Goal: Task Accomplishment & Management: Manage account settings

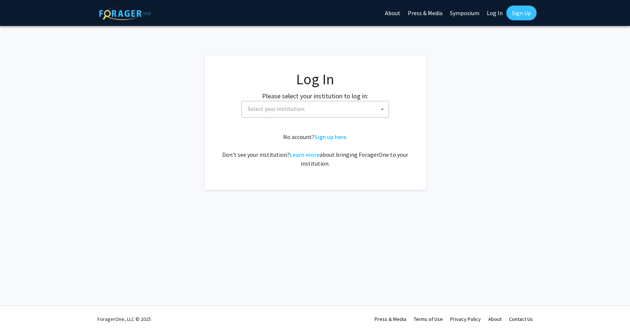
select select
click at [303, 112] on span "Select your institution" at bounding box center [317, 108] width 144 height 15
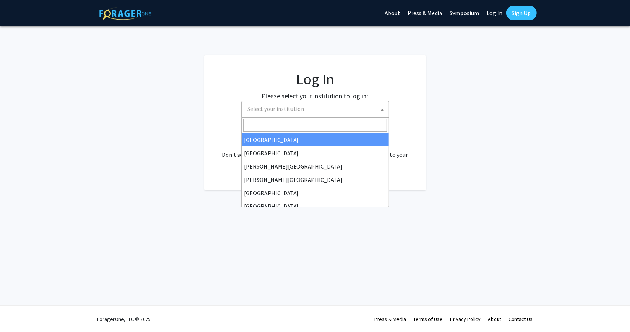
click at [300, 124] on input "Search" at bounding box center [315, 125] width 144 height 13
type input "university of k"
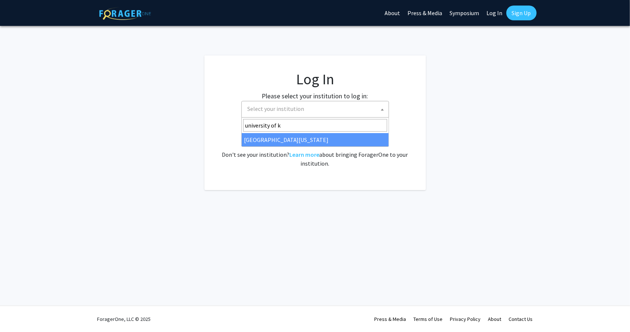
select select "13"
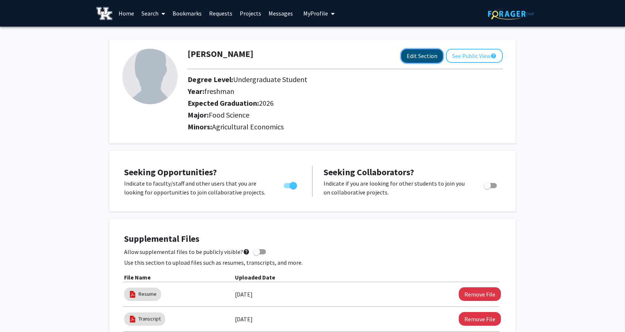
click at [431, 58] on button "Edit Section" at bounding box center [422, 56] width 42 height 14
select select
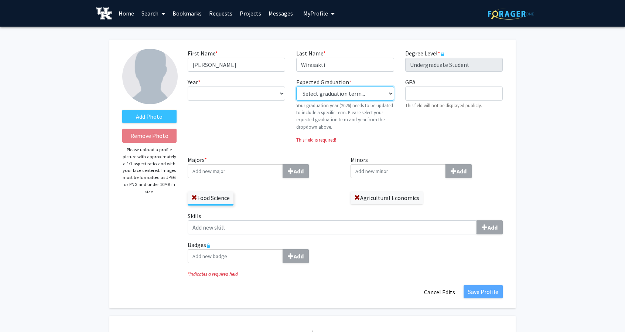
click at [359, 89] on select "Select graduation term... Previous: 2026 (Please select a specific term) Spring…" at bounding box center [345, 93] width 98 height 14
select select "34: spring_2026"
click at [296, 86] on select "Select graduation term... Previous: 2026 (Please select a specific term) Spring…" at bounding box center [345, 93] width 98 height 14
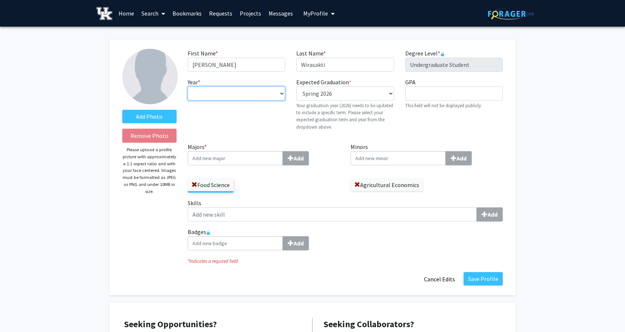
click at [256, 89] on select "--- First-year Sophomore Junior Senior Postbaccalaureate Certificate" at bounding box center [237, 93] width 98 height 14
select select "senior"
click at [188, 86] on select "--- First-year Sophomore Junior Senior Postbaccalaureate Certificate" at bounding box center [237, 93] width 98 height 14
click at [193, 184] on span at bounding box center [194, 185] width 6 height 6
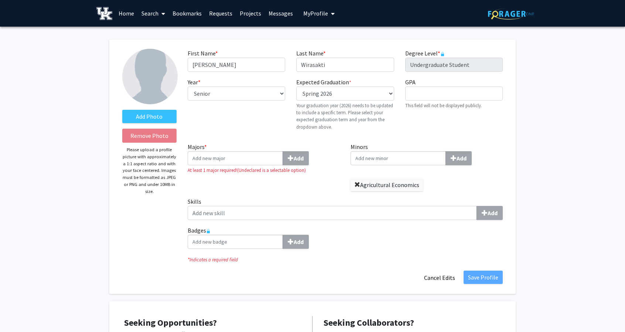
click at [359, 184] on span at bounding box center [357, 185] width 6 height 6
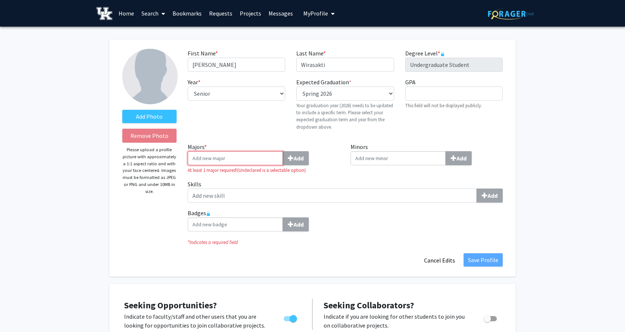
click at [257, 160] on input "Majors * Add" at bounding box center [235, 158] width 95 height 14
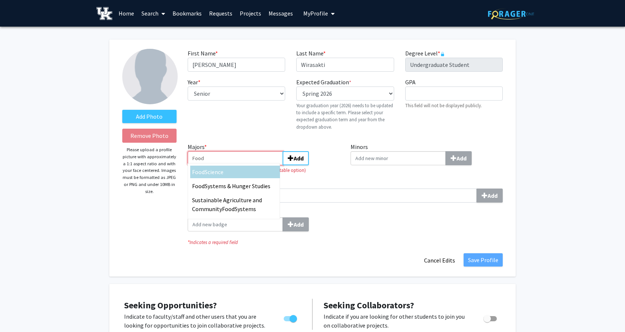
type input "Food"
click at [255, 167] on div "Food Science" at bounding box center [235, 171] width 86 height 9
click at [255, 165] on input "Food" at bounding box center [235, 158] width 95 height 14
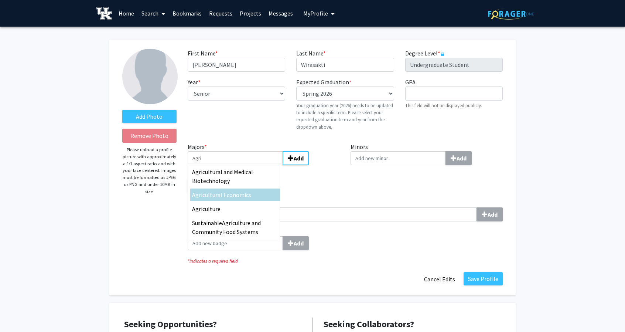
type input "Agri"
click at [251, 198] on div "Agri cultural Economics" at bounding box center [235, 194] width 86 height 9
click at [251, 165] on input "Agri" at bounding box center [235, 158] width 95 height 14
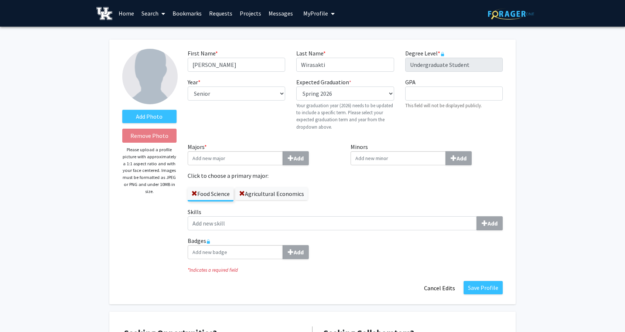
click at [383, 204] on div "Minors Add" at bounding box center [426, 174] width 163 height 65
click at [130, 118] on label "Add Photo" at bounding box center [149, 116] width 54 height 13
click at [0, 0] on input "Add Photo" at bounding box center [0, 0] width 0 height 0
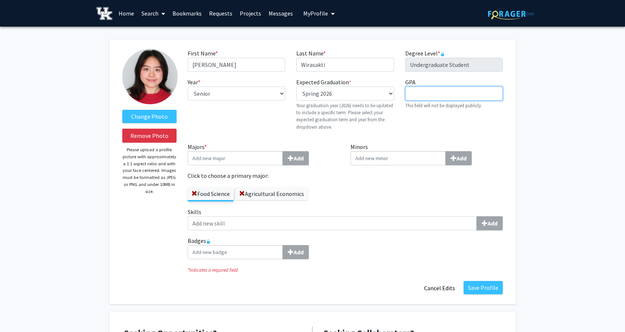
click at [429, 100] on input "GPA required" at bounding box center [454, 93] width 98 height 14
click at [496, 146] on label "Minors Add" at bounding box center [427, 153] width 152 height 23
click at [446, 151] on input "Minors Add" at bounding box center [398, 158] width 95 height 14
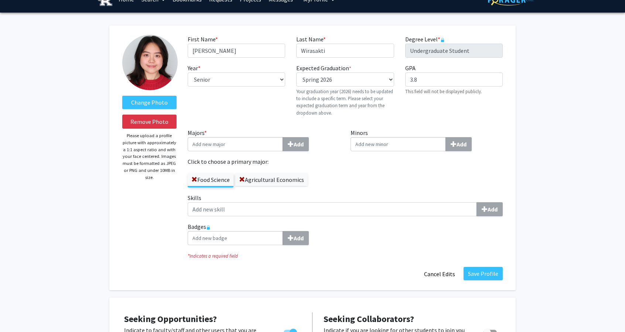
scroll to position [14, 0]
click at [453, 85] on input "3.8" at bounding box center [454, 79] width 98 height 14
type input "3.87"
click at [499, 121] on div "GPA required 3.87 This field will not be displayed publicly." at bounding box center [454, 92] width 109 height 59
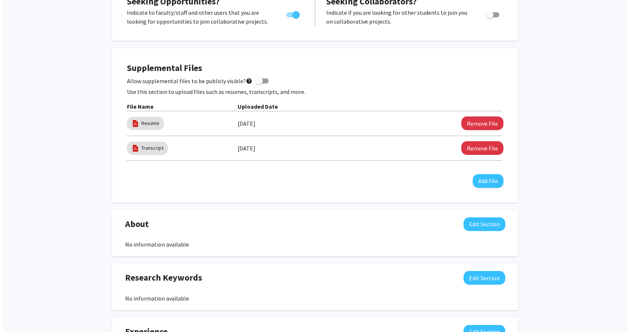
scroll to position [332, 0]
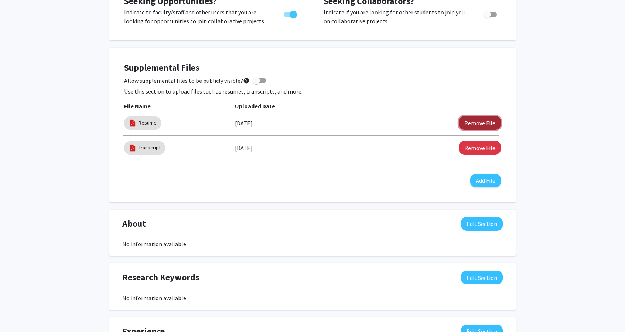
click at [484, 120] on button "Remove File" at bounding box center [480, 123] width 42 height 14
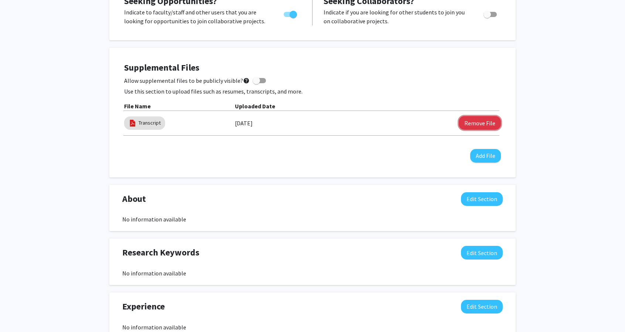
click at [484, 120] on button "Remove File" at bounding box center [480, 123] width 42 height 14
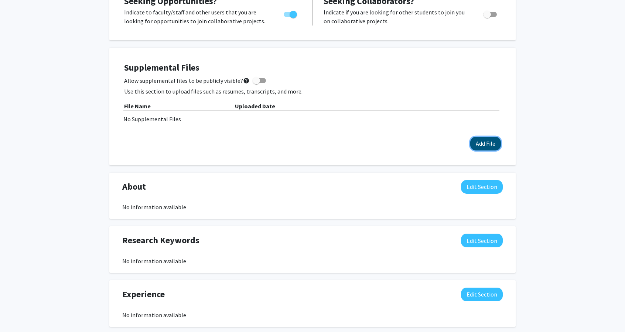
click at [485, 141] on button "Add File" at bounding box center [485, 144] width 31 height 14
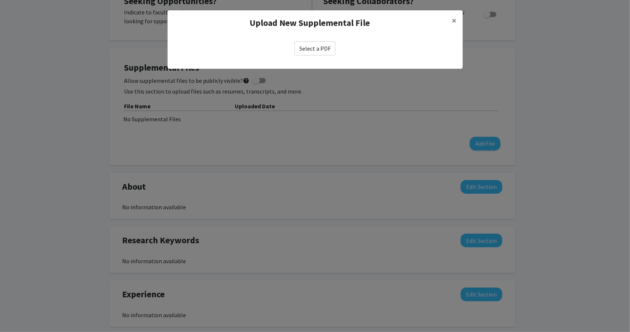
click at [318, 48] on label "Select a PDF" at bounding box center [315, 48] width 41 height 14
click at [0, 0] on input "Select a PDF" at bounding box center [0, 0] width 0 height 0
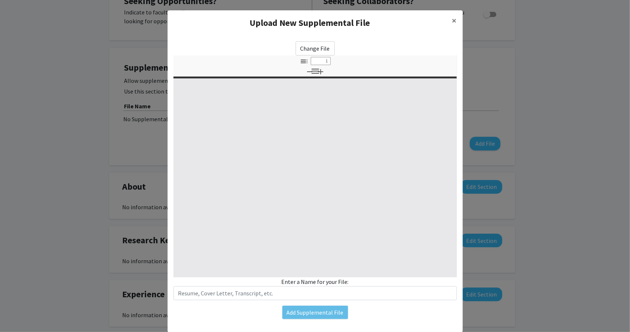
select select "custom"
type input "0"
select select "custom"
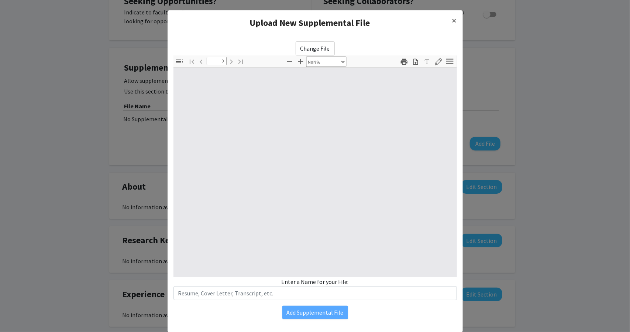
type input "1"
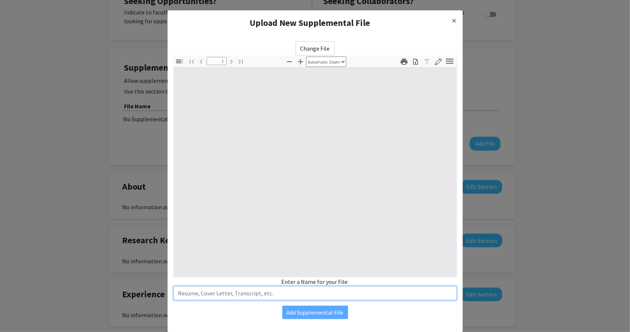
click at [315, 297] on input "text" at bounding box center [316, 293] width 284 height 14
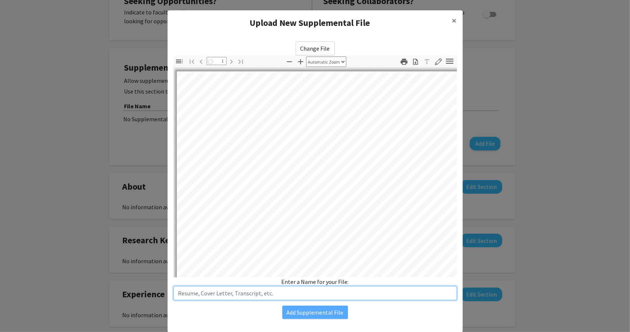
select select "auto"
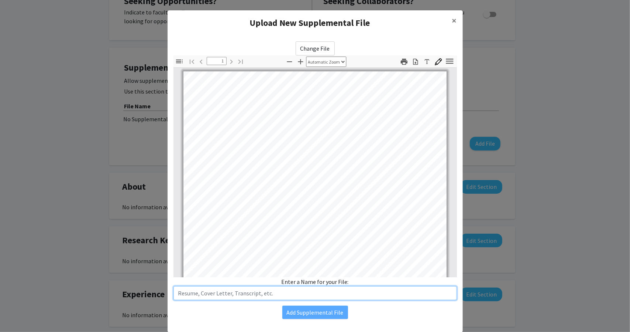
type input "e"
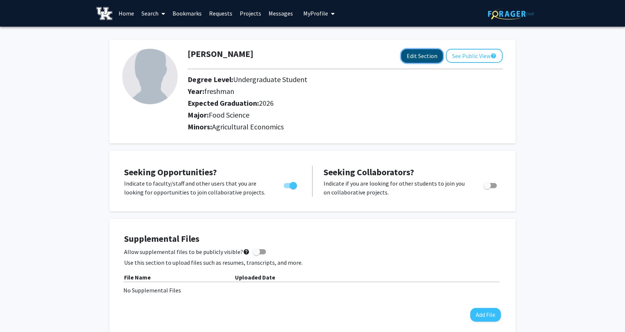
click at [417, 54] on button "Edit Section" at bounding box center [422, 56] width 42 height 14
select select
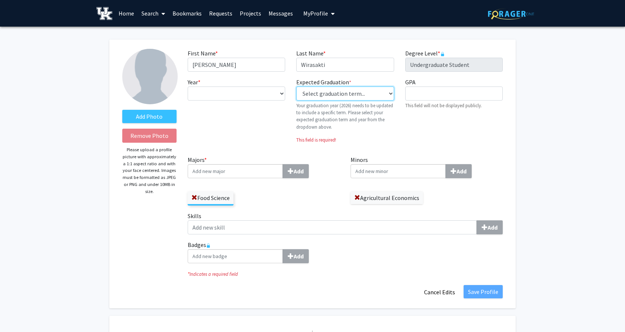
click at [330, 91] on select "Select graduation term... Previous: 2026 (Please select a specific term) Spring…" at bounding box center [345, 93] width 98 height 14
select select "34: spring_2026"
click at [296, 86] on select "Select graduation term... Previous: 2026 (Please select a specific term) Spring…" at bounding box center [345, 93] width 98 height 14
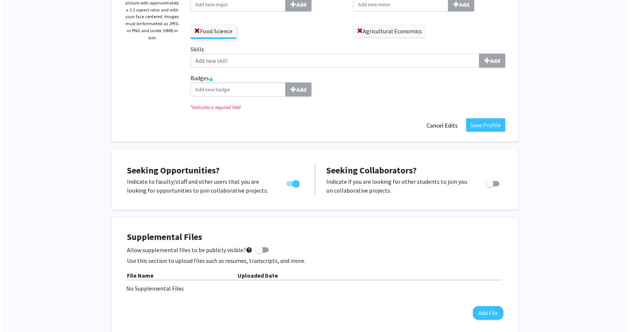
scroll to position [280, 0]
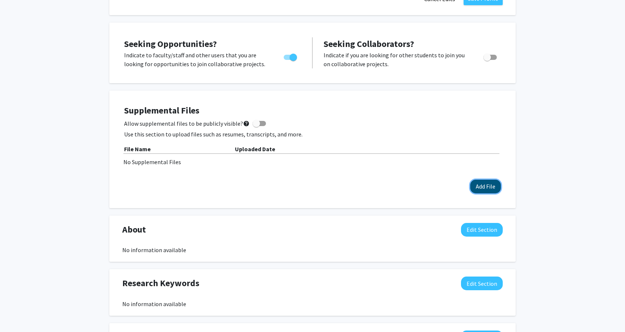
click at [472, 188] on button "Add File" at bounding box center [485, 186] width 31 height 14
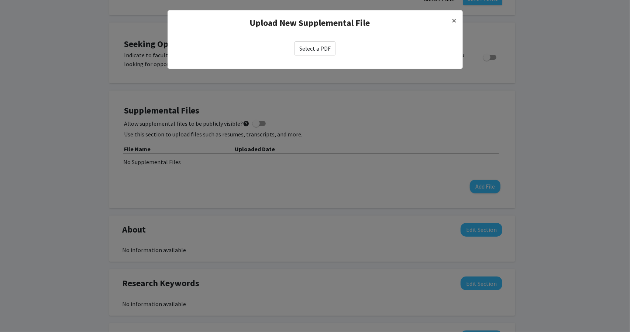
click at [318, 47] on label "Select a PDF" at bounding box center [315, 48] width 41 height 14
click at [0, 0] on input "Select a PDF" at bounding box center [0, 0] width 0 height 0
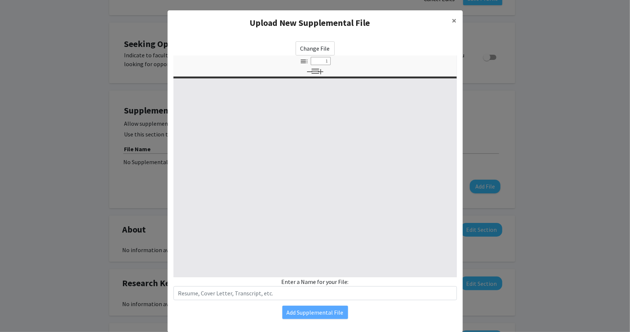
select select "custom"
type input "0"
select select "custom"
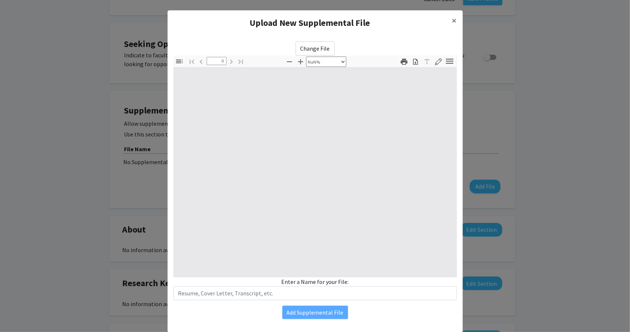
type input "1"
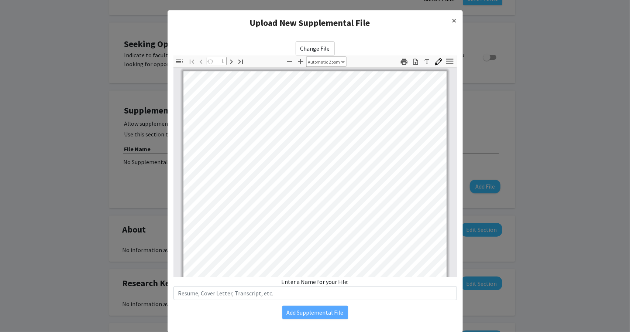
select select "auto"
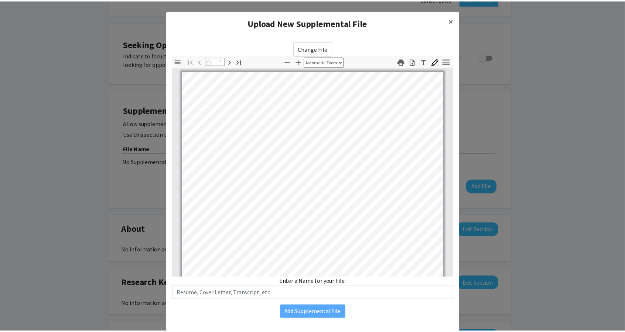
scroll to position [1, 0]
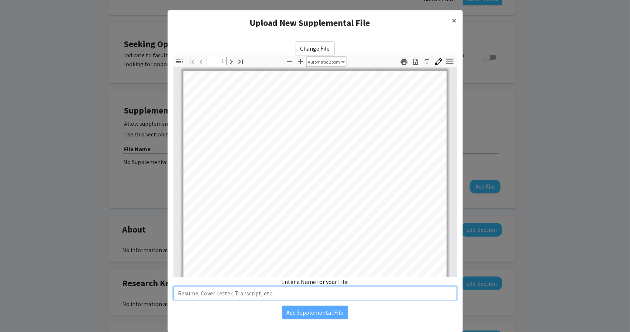
click at [311, 292] on input "text" at bounding box center [316, 293] width 284 height 14
type input "Transcript"
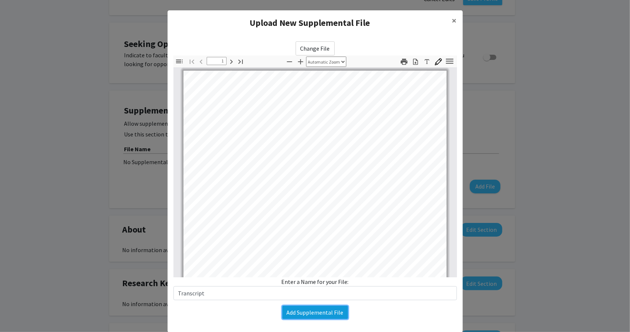
click at [302, 317] on button "Add Supplemental File" at bounding box center [316, 311] width 66 height 13
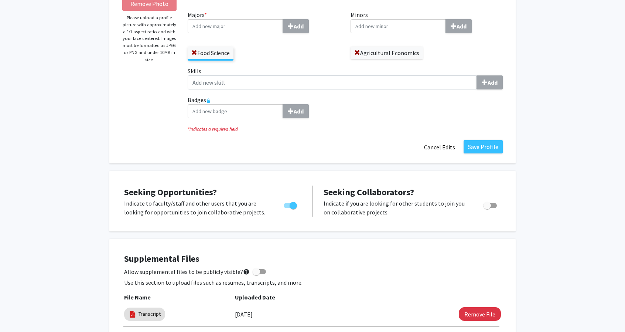
scroll to position [0, 0]
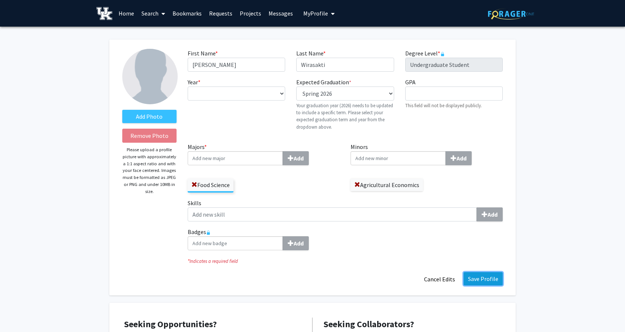
click at [486, 273] on button "Save Profile" at bounding box center [483, 278] width 39 height 13
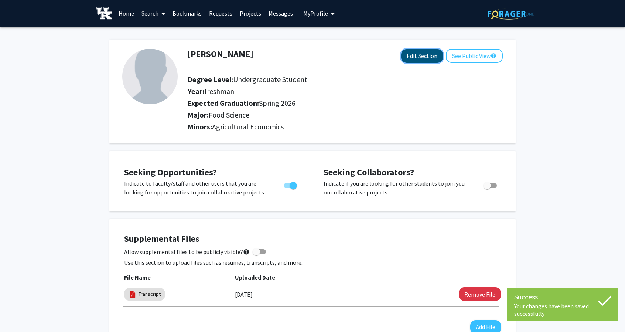
click at [427, 57] on button "Edit Section" at bounding box center [422, 56] width 42 height 14
select select
select select "33: spring_2026"
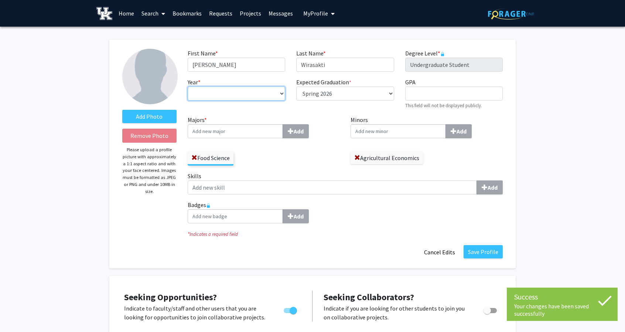
click at [236, 94] on select "--- First-year Sophomore Junior Senior Postbaccalaureate Certificate" at bounding box center [237, 93] width 98 height 14
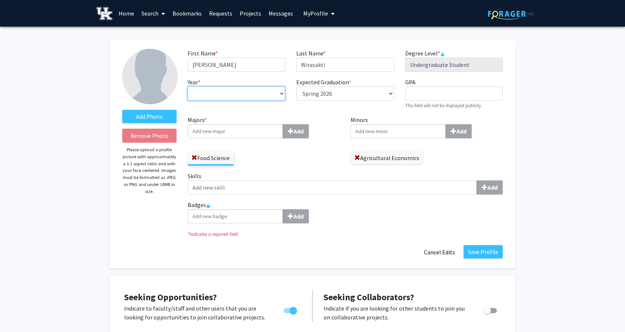
select select "senior"
click at [188, 86] on select "--- First-year Sophomore Junior Senior Postbaccalaureate Certificate" at bounding box center [237, 93] width 98 height 14
click at [487, 248] on button "Save Profile" at bounding box center [483, 251] width 39 height 13
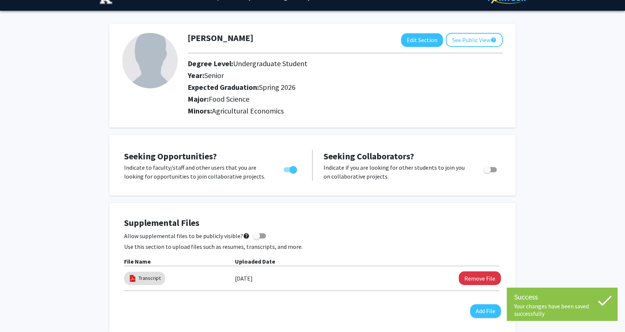
scroll to position [16, 0]
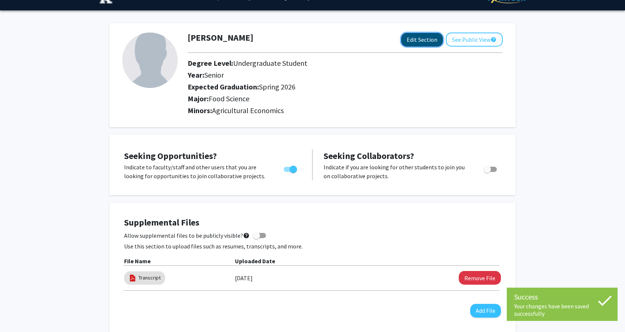
click at [428, 42] on button "Edit Section" at bounding box center [422, 40] width 42 height 14
select select "senior"
select select "33: spring_2026"
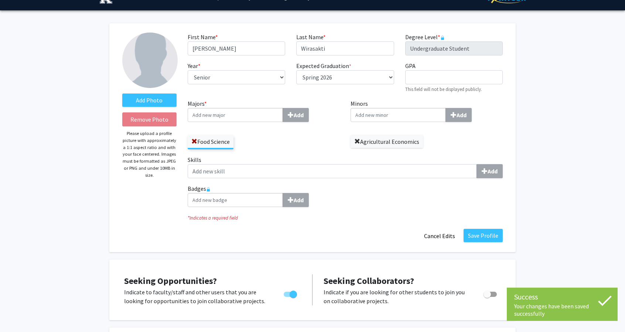
click at [359, 144] on span at bounding box center [357, 142] width 6 height 6
click at [222, 115] on input "Majors * Add" at bounding box center [235, 115] width 95 height 14
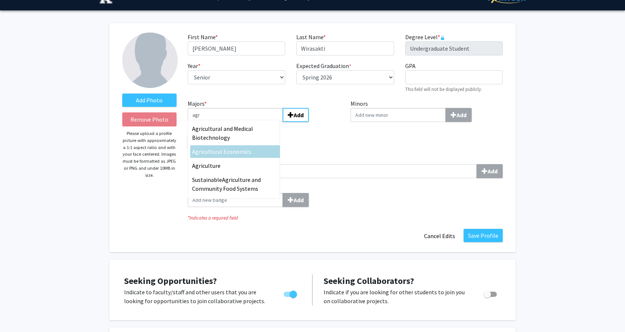
type input "agr"
click at [230, 155] on span "icultural Economics" at bounding box center [226, 151] width 50 height 7
click at [230, 122] on input "agr" at bounding box center [235, 115] width 95 height 14
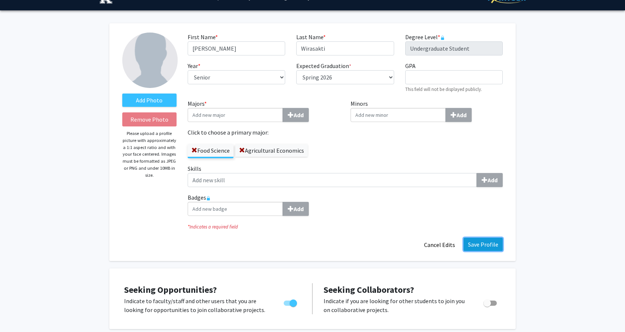
click at [495, 242] on button "Save Profile" at bounding box center [483, 243] width 39 height 13
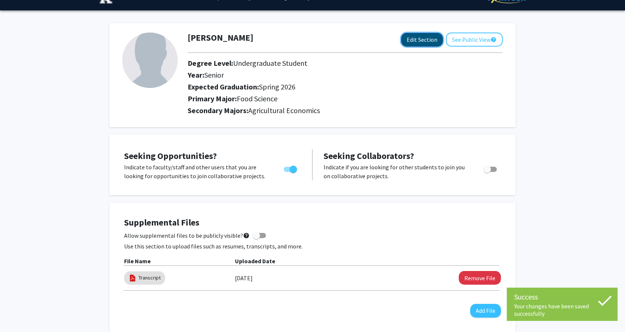
click at [414, 37] on button "Edit Section" at bounding box center [422, 40] width 42 height 14
select select "senior"
select select "33: spring_2026"
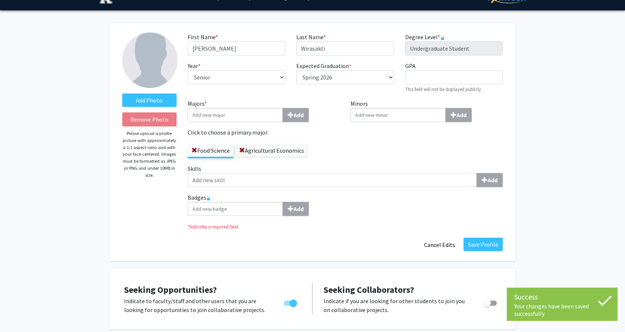
click at [168, 92] on div "Add Photo Remove Photo Please upload a profile picture with approximately a 1:1…" at bounding box center [149, 142] width 65 height 219
click at [165, 98] on label "Add Photo" at bounding box center [149, 99] width 54 height 13
click at [0, 0] on input "Add Photo" at bounding box center [0, 0] width 0 height 0
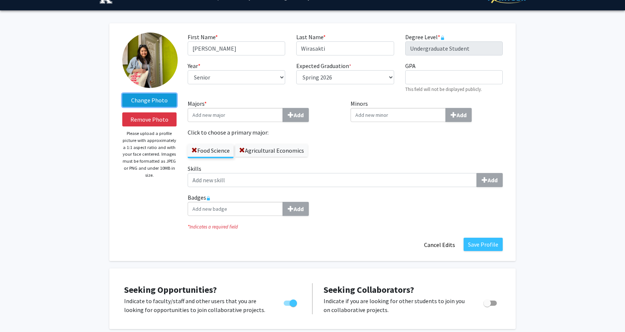
click at [153, 101] on label "Change Photo" at bounding box center [149, 99] width 54 height 13
click at [0, 0] on input "Change Photo" at bounding box center [0, 0] width 0 height 0
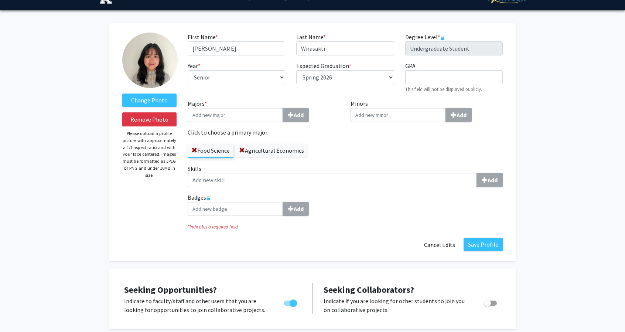
click at [164, 195] on div "Change Photo Remove Photo Please upload a profile picture with approximately a …" at bounding box center [149, 142] width 65 height 219
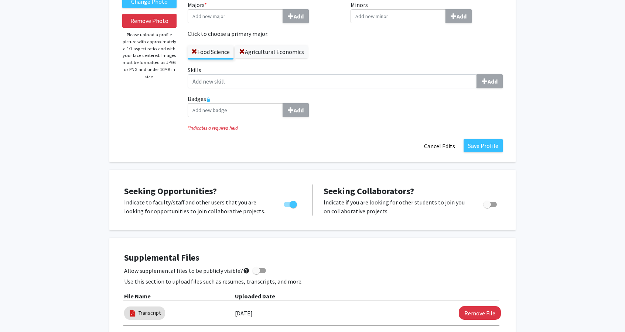
scroll to position [112, 0]
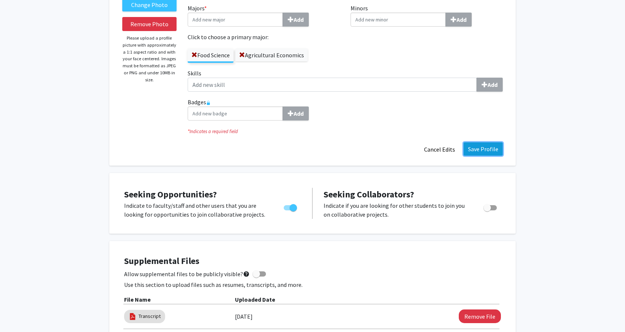
click at [485, 151] on button "Save Profile" at bounding box center [483, 148] width 39 height 13
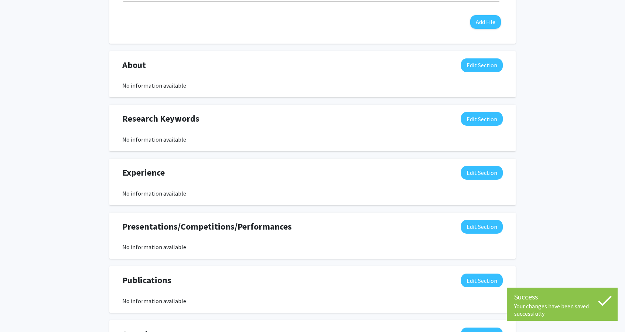
scroll to position [304, 0]
click at [497, 117] on button "Edit Section" at bounding box center [482, 119] width 42 height 14
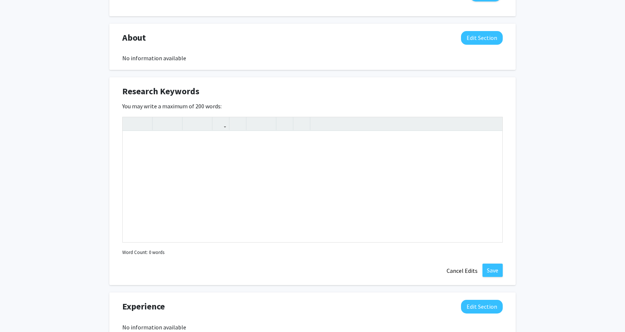
scroll to position [332, 0]
click at [489, 35] on button "Edit Section" at bounding box center [482, 38] width 42 height 14
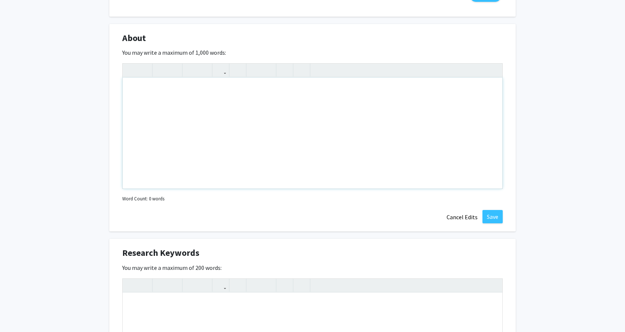
click at [278, 100] on div "Note to users with screen readers: Please deactivate our accessibility plugin f…" at bounding box center [313, 133] width 380 height 111
paste div "Note to users with screen readers: Please deactivate our accessibility plugin f…"
type textarea "<p>As a senior at the [GEOGRAPHIC_DATA][US_STATE] and [PERSON_NAME][GEOGRAPHIC_…"
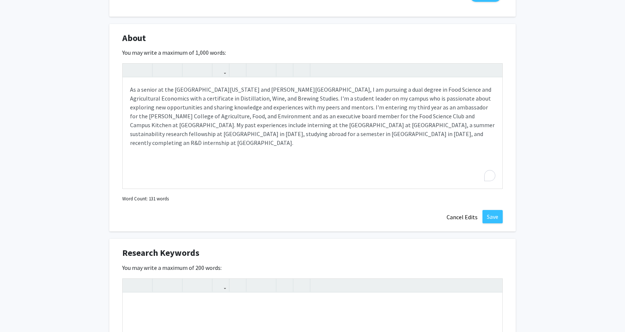
click at [80, 167] on div "Audrey Wirasakti Edit Section See Public View help Degree Level: Undergraduate …" at bounding box center [312, 190] width 625 height 990
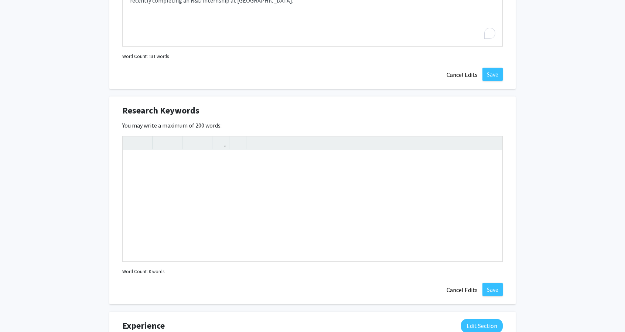
scroll to position [473, 0]
click at [150, 184] on div "Note to users with screen readers: Please deactivate our accessibility plugin f…" at bounding box center [313, 206] width 380 height 111
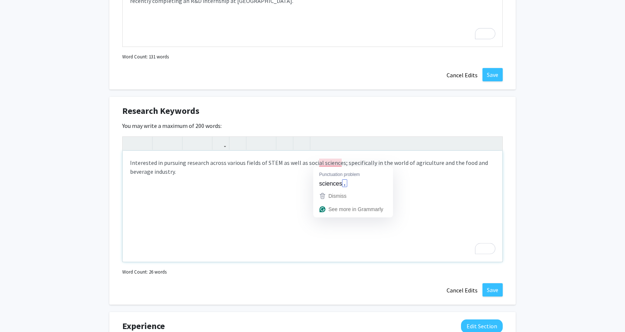
click at [330, 160] on div "Interested in pursuing research across various fields of STEM as well as social…" at bounding box center [313, 206] width 380 height 111
click at [318, 168] on div "Interested in pursuing research across various fields of STEM as well as social…" at bounding box center [313, 206] width 380 height 111
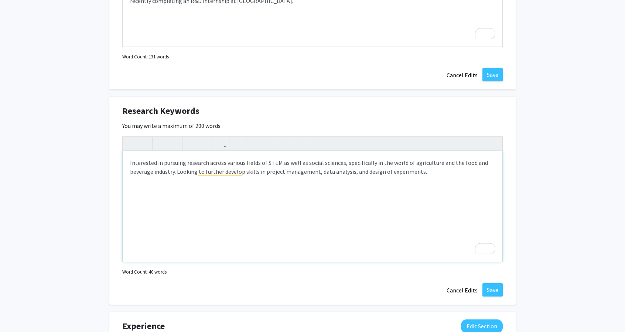
click at [439, 168] on div "Interested in pursuing research across various fields of STEM as well as social…" at bounding box center [313, 206] width 380 height 111
type textarea "Interested in pursuing research across various fields of STEM as well as social…"
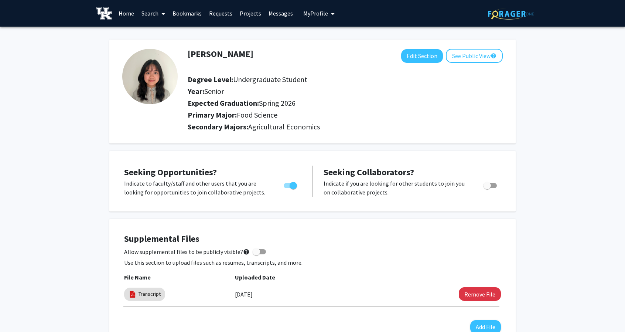
type textarea "Interested in pursuing research across various fields of STEM as well as social…"
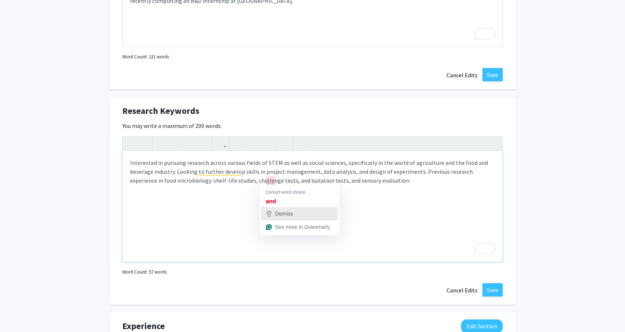
click at [294, 215] on div "Dismiss" at bounding box center [299, 213] width 70 height 11
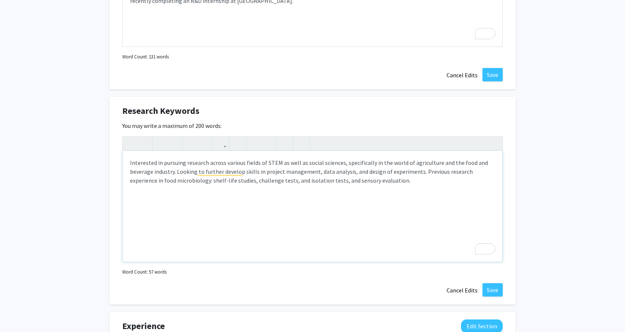
click at [314, 179] on div "Interested in pursuing research across various fields of STEM as well as social…" at bounding box center [313, 206] width 380 height 111
click at [398, 179] on div "Interested in pursuing research across various fields of STEM as well as social…" at bounding box center [313, 206] width 380 height 111
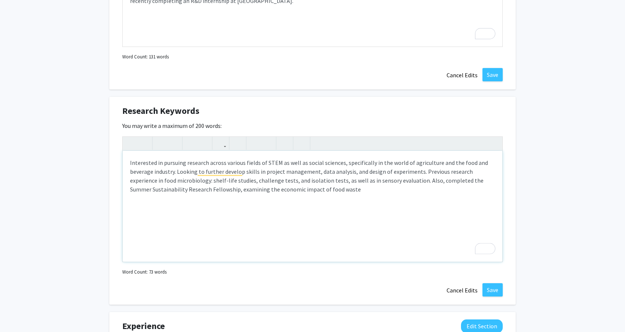
click at [336, 186] on div "Interested in pursuing research across various fields of STEM as well as social…" at bounding box center [313, 206] width 380 height 111
type textarea "Interested in pursuing research across various fields of STEM as well as social…"
click at [624, 168] on div "[PERSON_NAME] Edit Section See Public View help Degree Level: Undergraduate Stu…" at bounding box center [312, 48] width 625 height 990
click at [495, 71] on button "Save" at bounding box center [492, 74] width 20 height 13
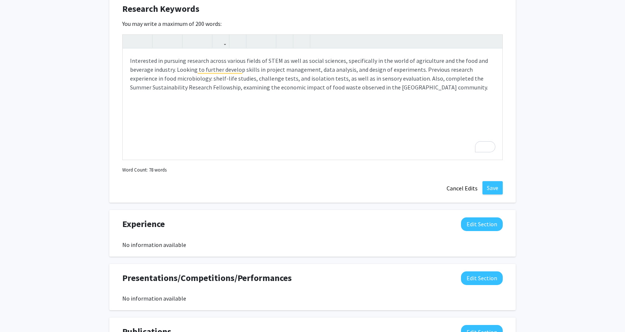
scroll to position [538, 0]
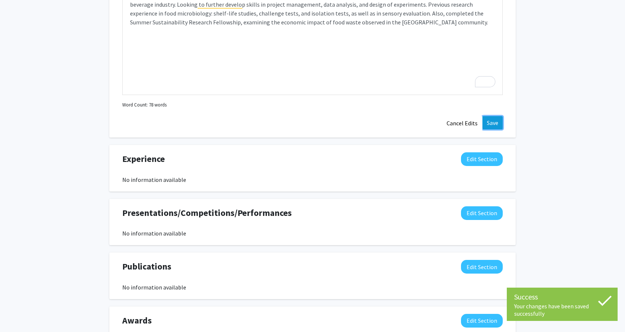
click at [492, 117] on button "Save" at bounding box center [492, 122] width 20 height 13
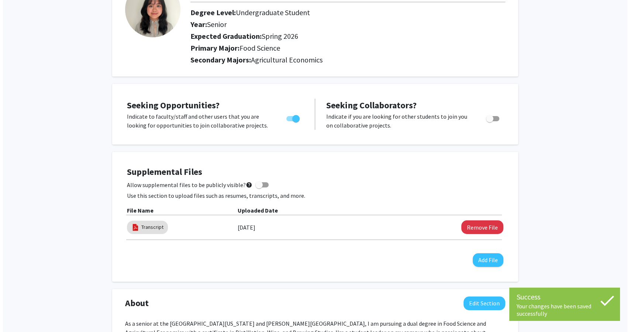
scroll to position [66, 0]
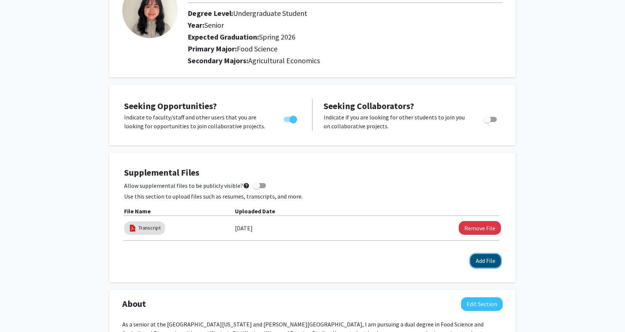
click at [481, 266] on button "Add File" at bounding box center [485, 261] width 31 height 14
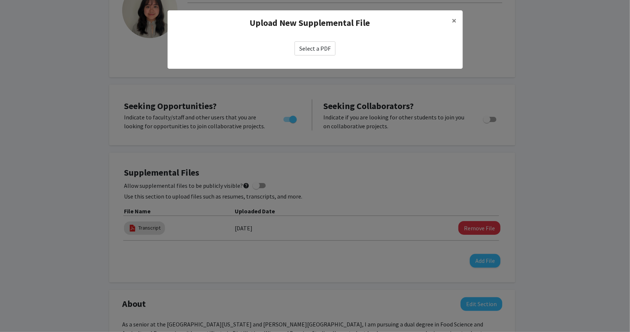
click at [307, 49] on label "Select a PDF" at bounding box center [315, 48] width 41 height 14
click at [0, 0] on input "Select a PDF" at bounding box center [0, 0] width 0 height 0
select select "custom"
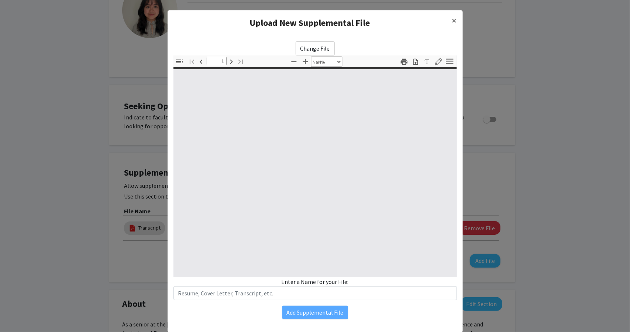
type input "0"
select select "custom"
type input "1"
select select "auto"
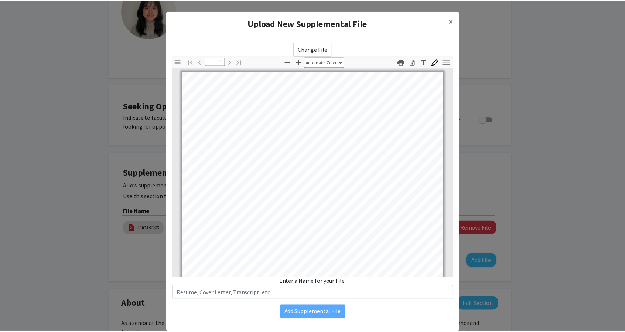
scroll to position [0, 0]
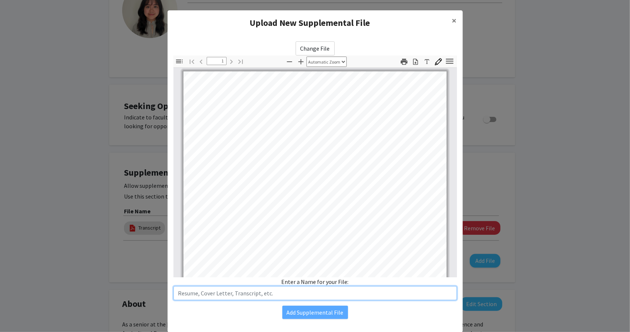
click at [291, 289] on input "text" at bounding box center [316, 293] width 284 height 14
type input "Resume"
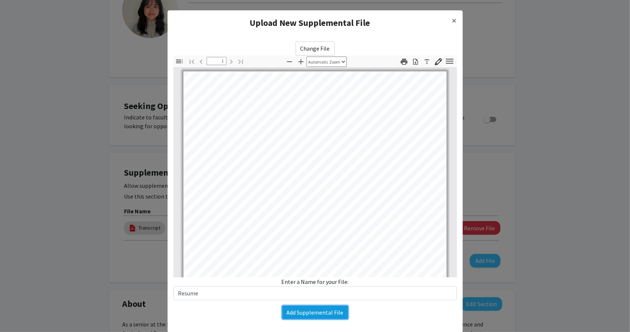
click at [310, 315] on button "Add Supplemental File" at bounding box center [316, 311] width 66 height 13
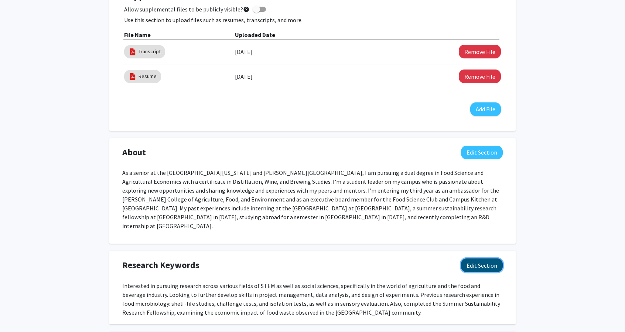
click at [480, 261] on button "Edit Section" at bounding box center [482, 265] width 42 height 14
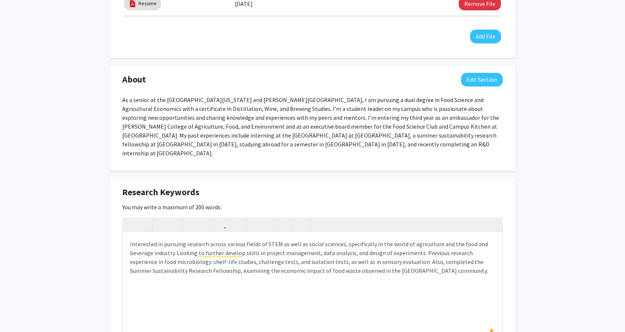
scroll to position [315, 0]
click at [480, 261] on div "Interested in pursuing research across various fields of STEM as well as social…" at bounding box center [313, 287] width 380 height 111
click at [150, 268] on div "Interested in pursuing research across various fields of STEM as well as social…" at bounding box center [313, 287] width 380 height 111
click at [254, 277] on div "Interested in pursuing research across various fields of STEM as well as social…" at bounding box center [313, 287] width 380 height 111
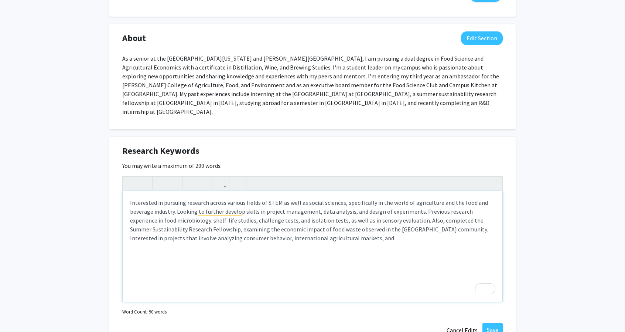
scroll to position [359, 0]
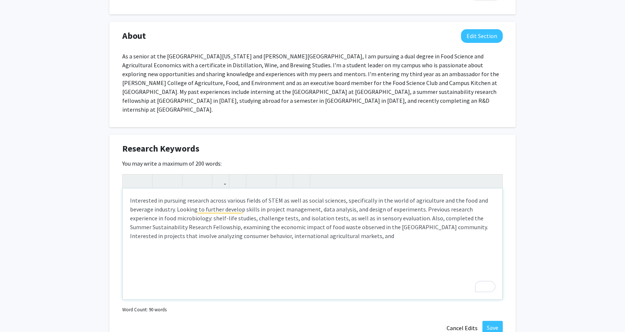
click at [287, 225] on div "Interested in pursuing research across various fields of STEM as well as social…" at bounding box center [313, 243] width 380 height 111
click at [389, 228] on div "Interested in pursuing research across various fields of STEM as well as social…" at bounding box center [313, 243] width 380 height 111
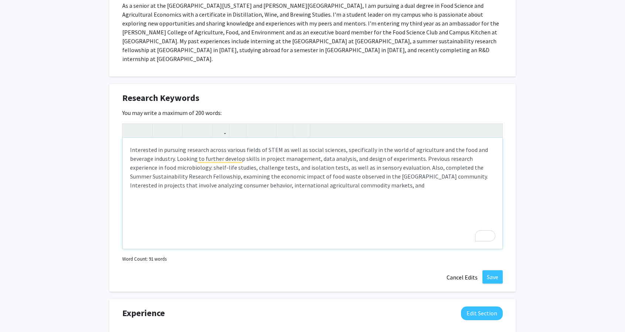
scroll to position [410, 0]
type textarea "Interested in pursuing research across various fields of STEM as well as social…"
click at [494, 259] on div "Research Keywords Edit Section You may write a maximum of 200 words: Interested…" at bounding box center [312, 187] width 406 height 208
click at [494, 270] on button "Save" at bounding box center [492, 276] width 20 height 13
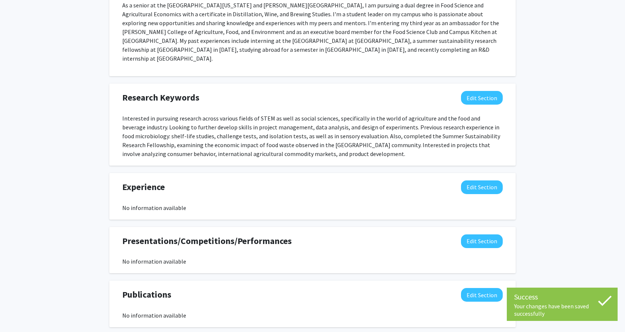
click at [522, 195] on div "[PERSON_NAME] Edit Section See Public View help Degree Level: Undergraduate Stu…" at bounding box center [312, 10] width 625 height 787
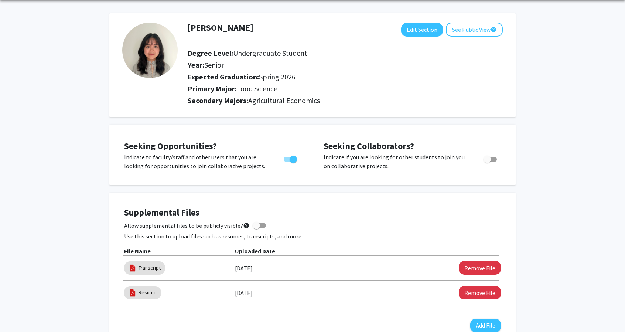
scroll to position [0, 0]
